Goal: Find specific page/section: Find specific page/section

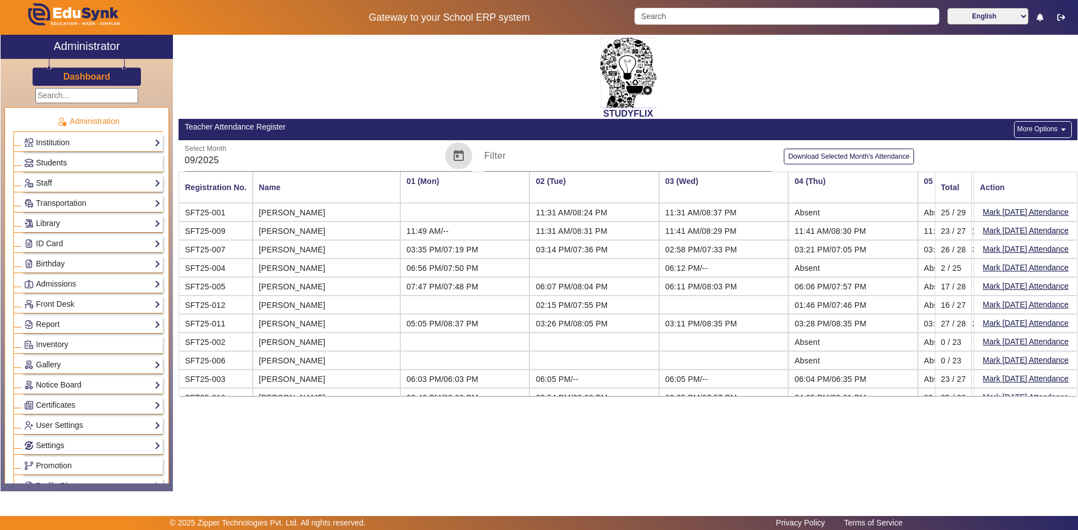
click at [56, 159] on span "Students" at bounding box center [51, 162] width 31 height 9
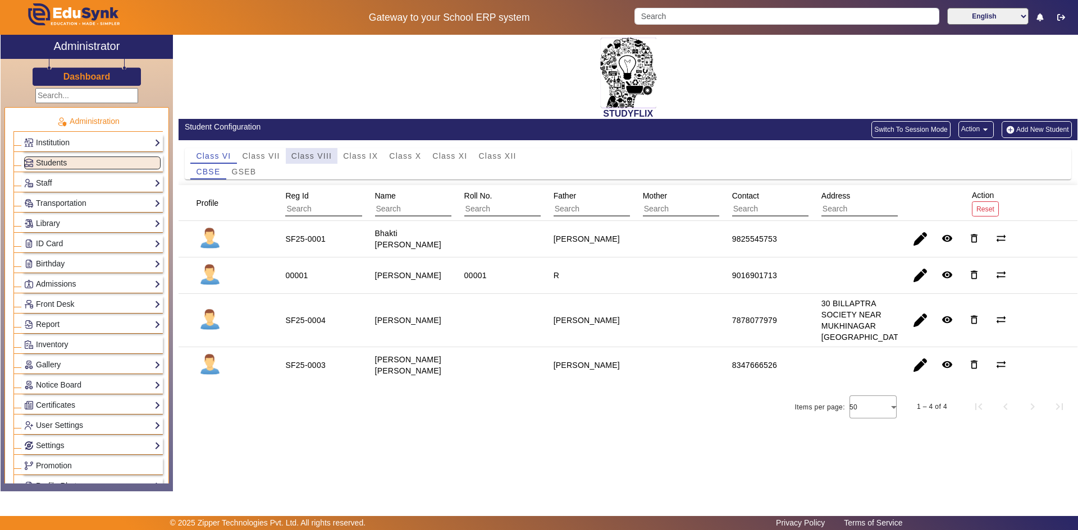
click at [316, 157] on span "Class VIII" at bounding box center [311, 156] width 40 height 8
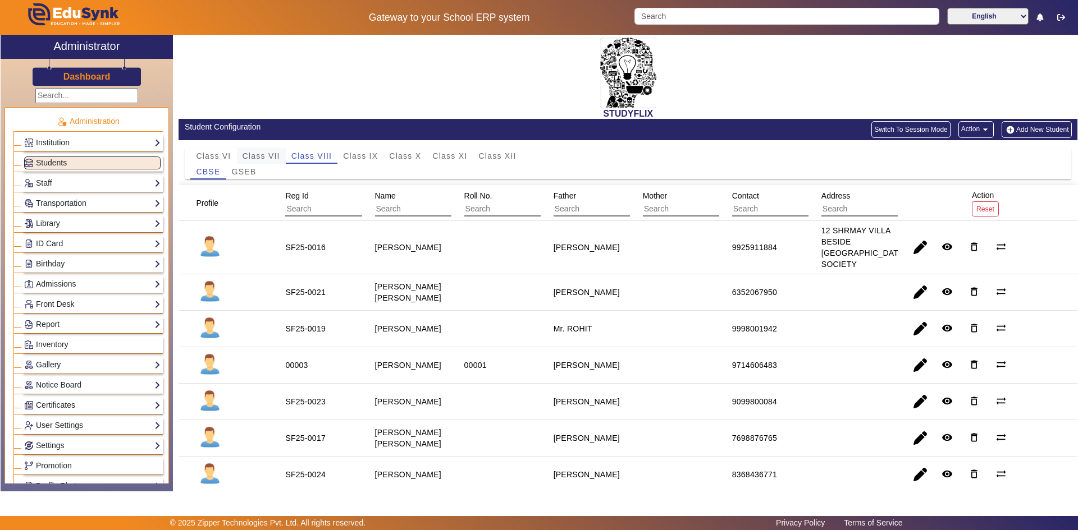
click at [258, 154] on span "Class VII" at bounding box center [261, 156] width 38 height 8
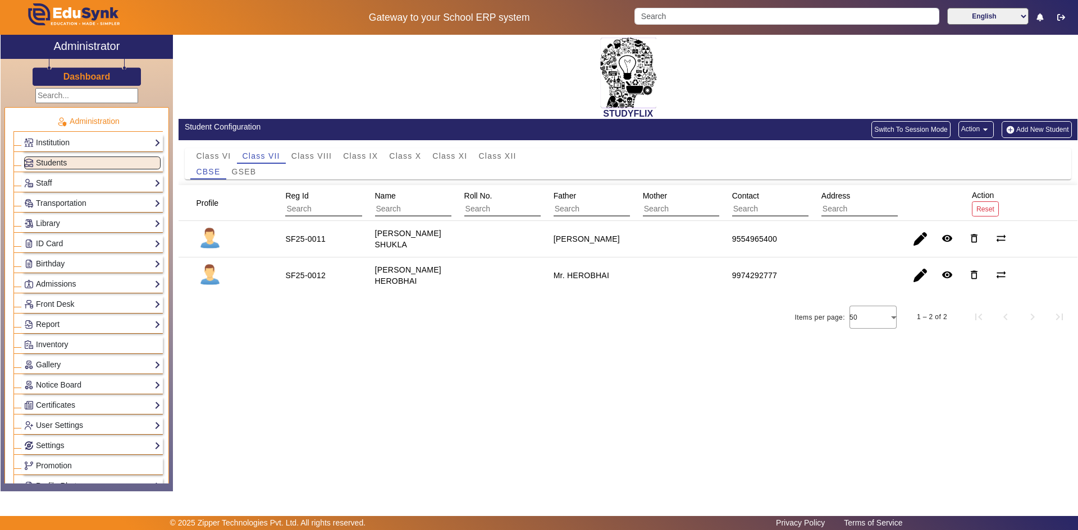
click at [267, 174] on div "CBSE GSEB" at bounding box center [627, 172] width 875 height 16
click at [248, 172] on span "GSEB" at bounding box center [244, 172] width 25 height 8
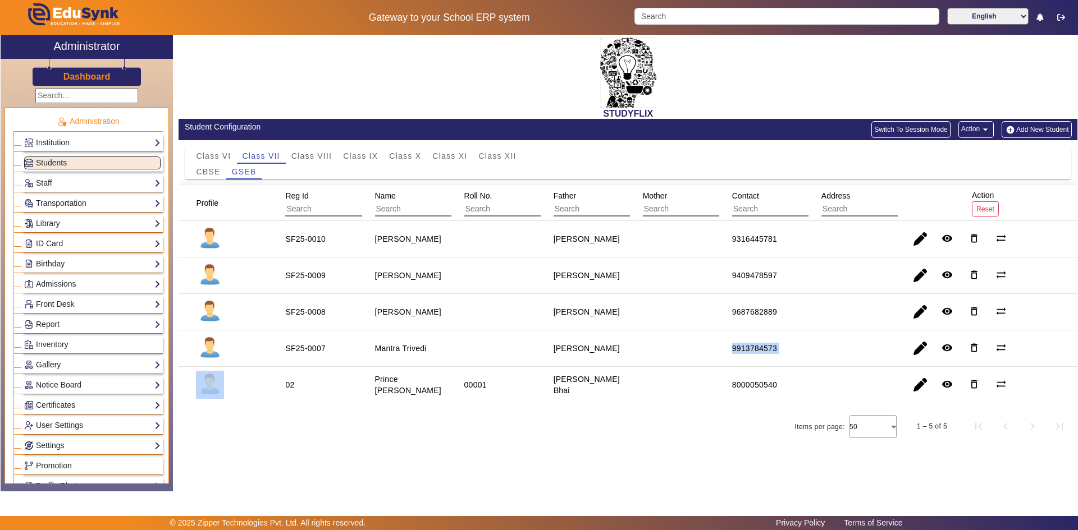
drag, startPoint x: 711, startPoint y: 355, endPoint x: 860, endPoint y: 351, distance: 149.3
click at [860, 351] on mat-row "SF25-0007 Mantra Trivedi [PERSON_NAME] 9913784573 remove_red_eye delete_outline…" at bounding box center [627, 349] width 899 height 36
